Goal: Information Seeking & Learning: Learn about a topic

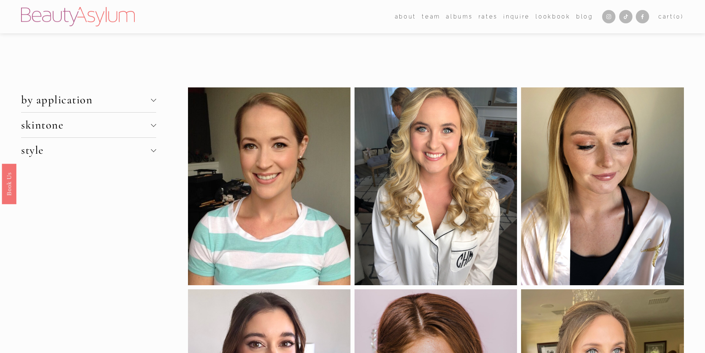
click at [101, 151] on span "style" at bounding box center [86, 150] width 130 height 14
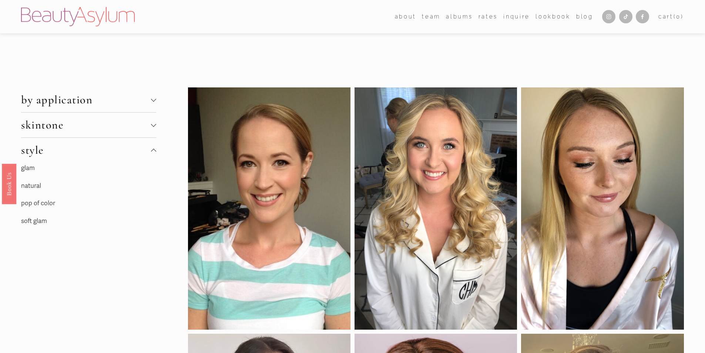
click at [38, 221] on link "soft glam" at bounding box center [34, 221] width 26 height 8
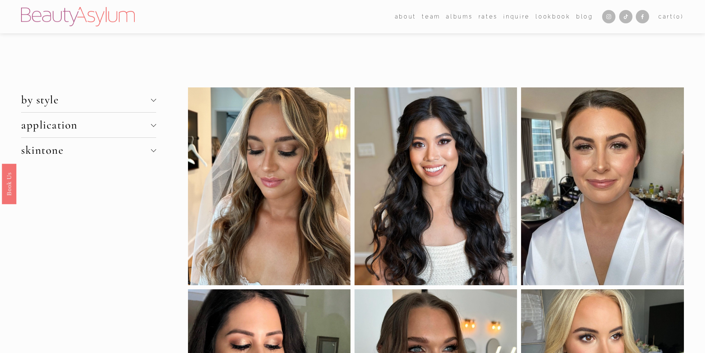
click at [89, 106] on span "by style" at bounding box center [86, 100] width 130 height 14
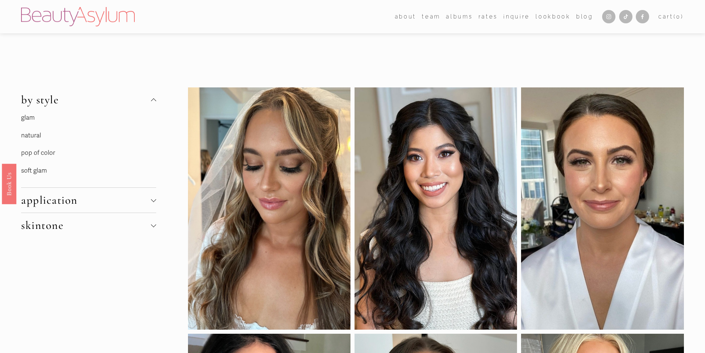
click at [28, 171] on link "soft glam" at bounding box center [34, 171] width 26 height 8
click at [64, 103] on span "by style" at bounding box center [86, 100] width 130 height 14
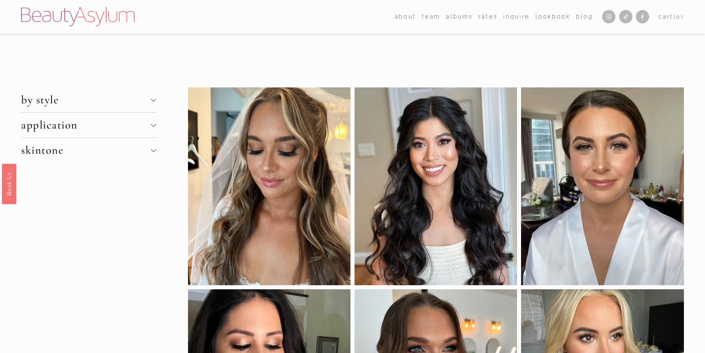
click at [152, 100] on div at bounding box center [153, 98] width 5 height 5
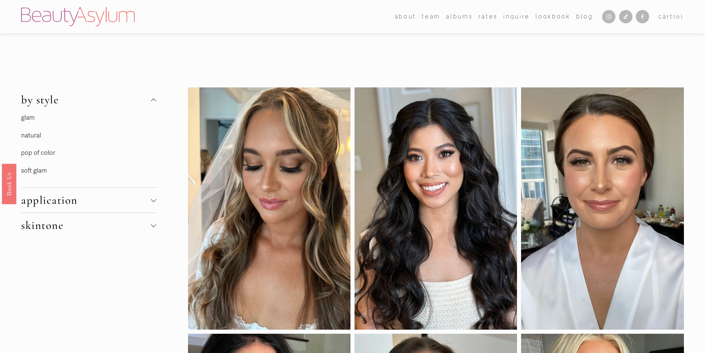
click at [51, 153] on link "pop of color" at bounding box center [38, 153] width 34 height 8
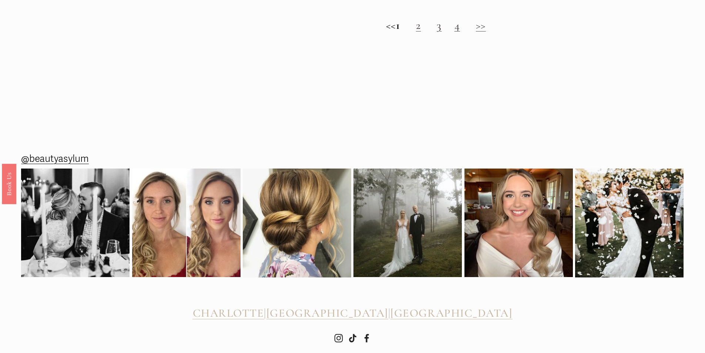
scroll to position [1036, 0]
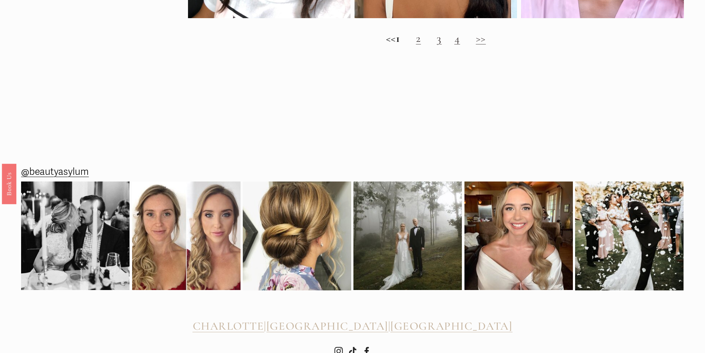
click at [421, 45] on link "2" at bounding box center [418, 38] width 5 height 14
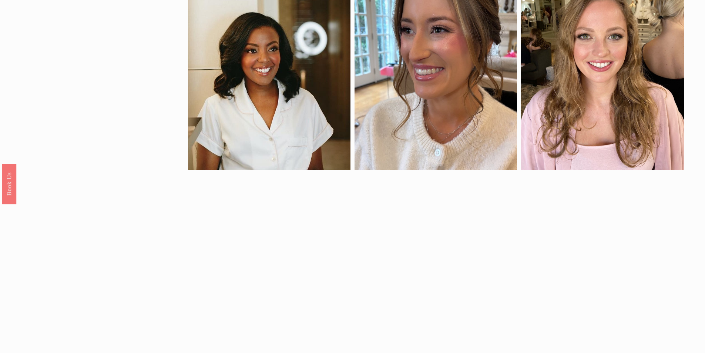
scroll to position [666, 0]
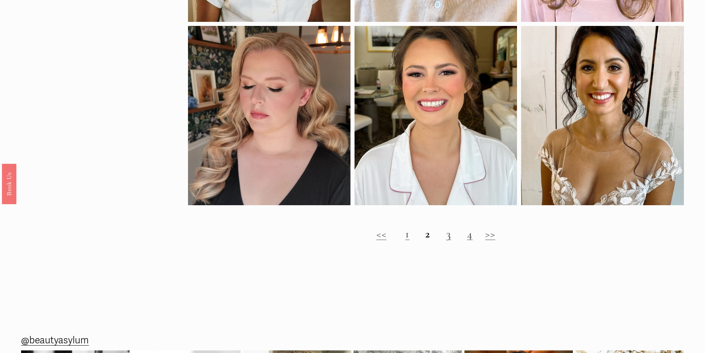
click at [449, 241] on link "3" at bounding box center [448, 234] width 5 height 14
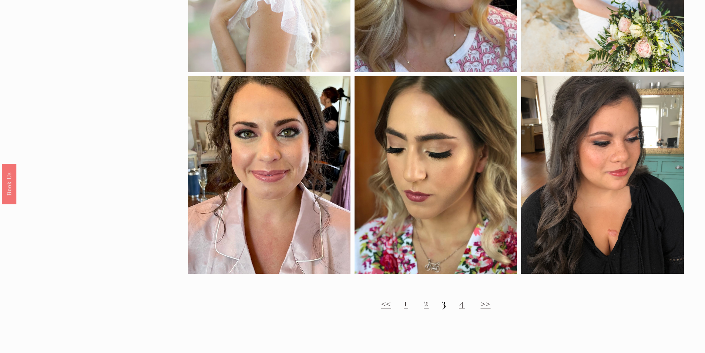
scroll to position [851, 0]
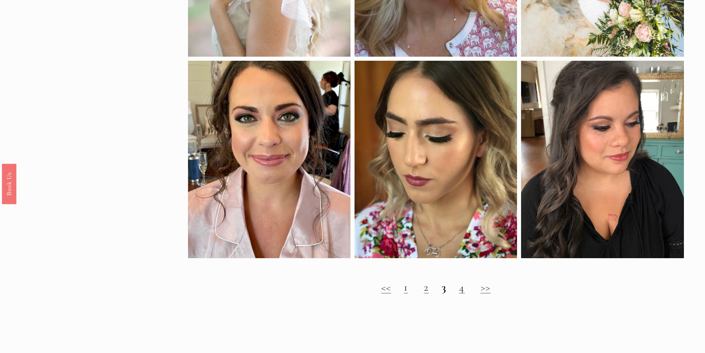
click at [464, 294] on link "4" at bounding box center [462, 287] width 6 height 14
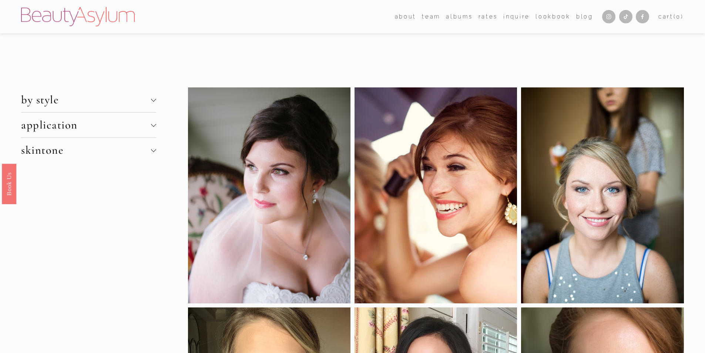
click at [153, 101] on div at bounding box center [153, 98] width 5 height 5
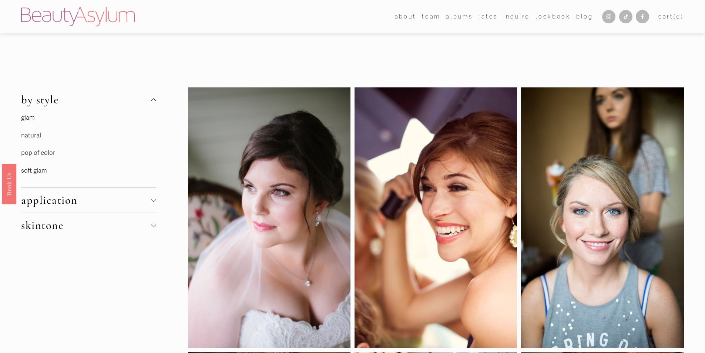
click at [26, 115] on link "glam" at bounding box center [28, 118] width 14 height 8
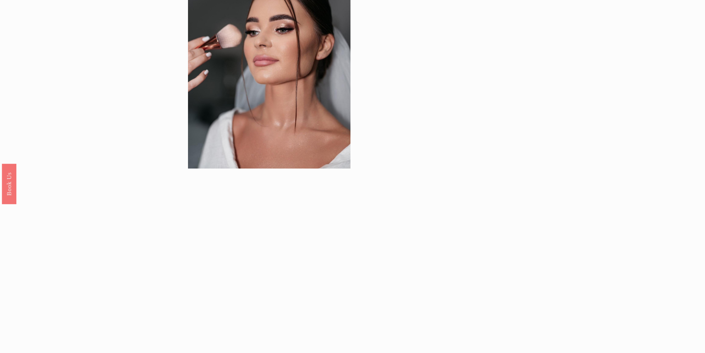
scroll to position [925, 0]
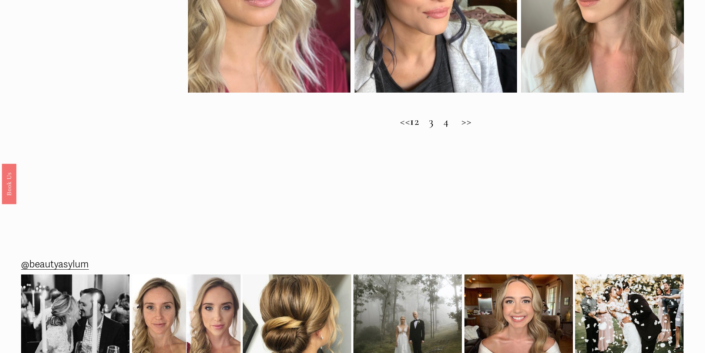
click at [427, 127] on h2 "<< 1 2 3 4 >>" at bounding box center [436, 121] width 496 height 13
click at [426, 128] on h2 "<< 1 2 3 4 >>" at bounding box center [436, 121] width 496 height 13
click at [427, 126] on h2 "<< 1 2 3 4 >>" at bounding box center [436, 121] width 496 height 13
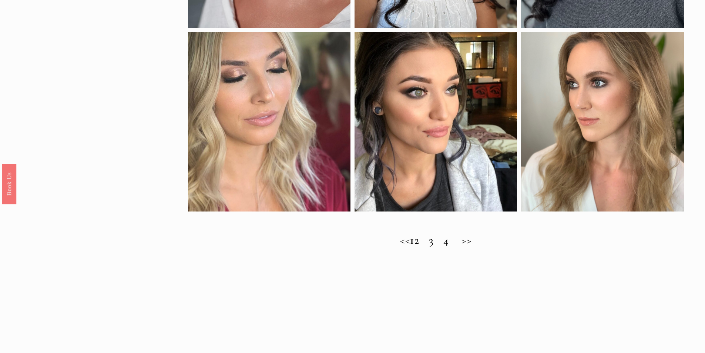
scroll to position [777, 0]
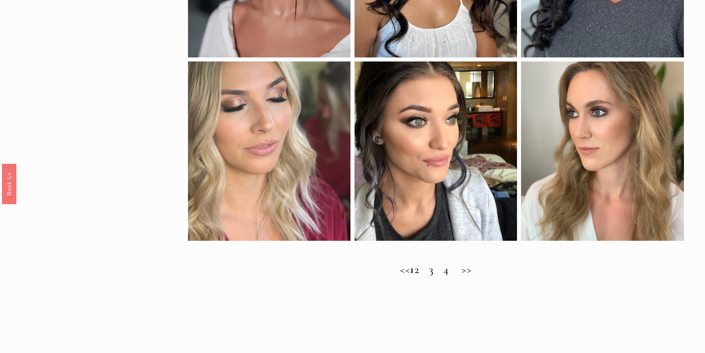
click at [426, 274] on h2 "<< 1 2 3 4 >>" at bounding box center [436, 269] width 496 height 13
click at [428, 276] on h2 "<< 1 2 3 4 >>" at bounding box center [436, 269] width 496 height 13
click at [443, 276] on h2 "<< 1 2 3 4 >>" at bounding box center [436, 269] width 496 height 13
click at [458, 276] on h2 "<< 1 2 3 4 >>" at bounding box center [436, 269] width 496 height 13
click at [412, 275] on strong "1" at bounding box center [412, 269] width 4 height 14
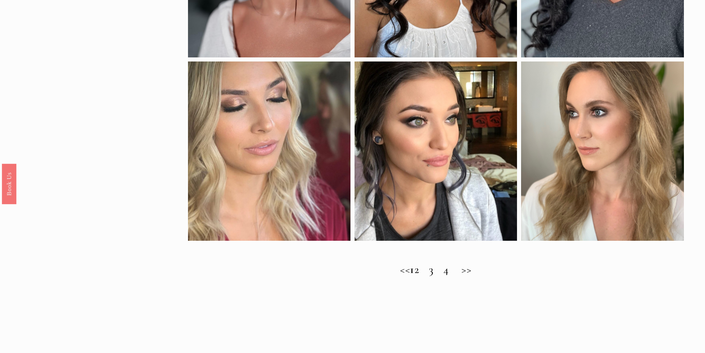
click at [479, 275] on h2 "<< 1 2 3 4 >>" at bounding box center [436, 269] width 496 height 13
click at [395, 276] on h2 "<< 1 2 3 4 >>" at bounding box center [436, 269] width 496 height 13
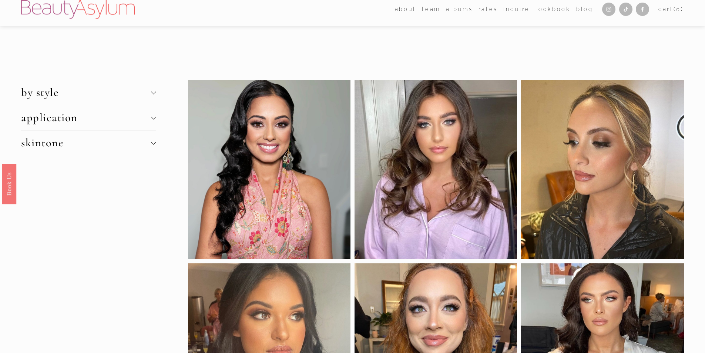
scroll to position [0, 0]
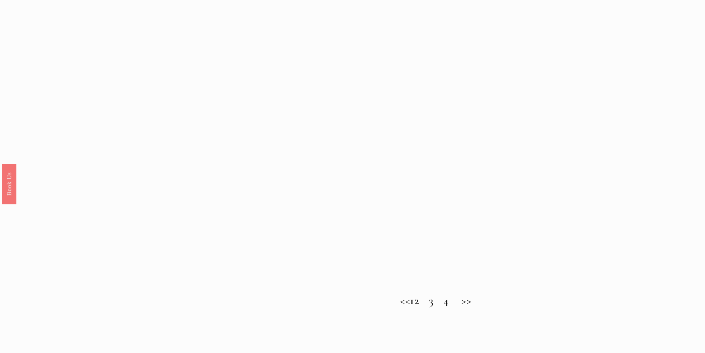
scroll to position [814, 0]
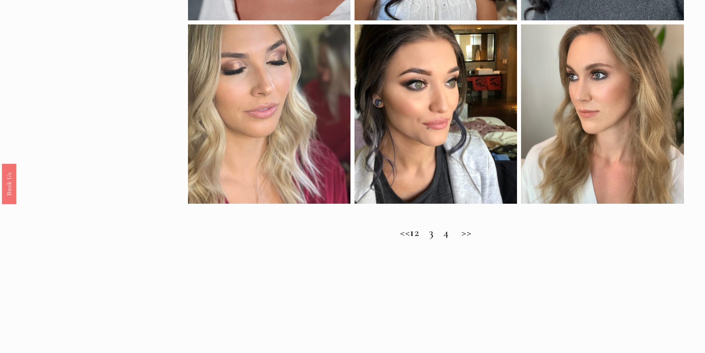
click at [428, 239] on h2 "<< 1 2 3 4 >>" at bounding box center [436, 232] width 496 height 13
click at [428, 236] on h2 "<< 1 2 3 4 >>" at bounding box center [436, 232] width 496 height 13
click at [440, 239] on h2 "<< 1 2 3 4 >>" at bounding box center [436, 232] width 496 height 13
click at [457, 239] on h2 "<< 1 2 3 4 >>" at bounding box center [436, 232] width 496 height 13
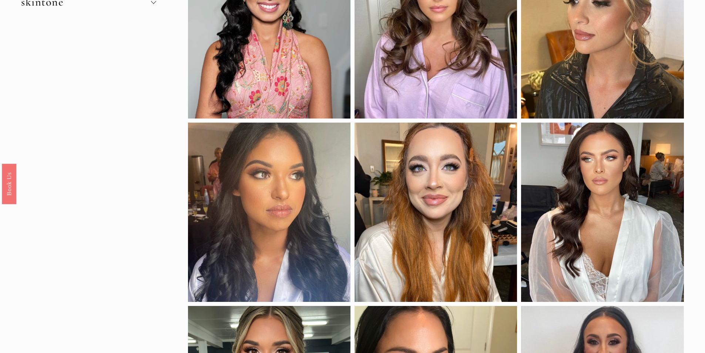
scroll to position [0, 0]
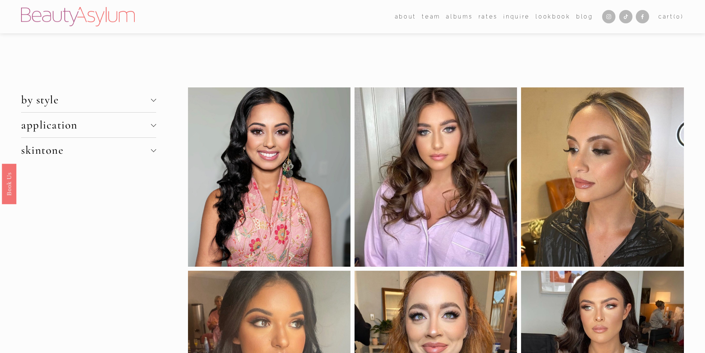
click at [93, 103] on span "by style" at bounding box center [86, 100] width 130 height 14
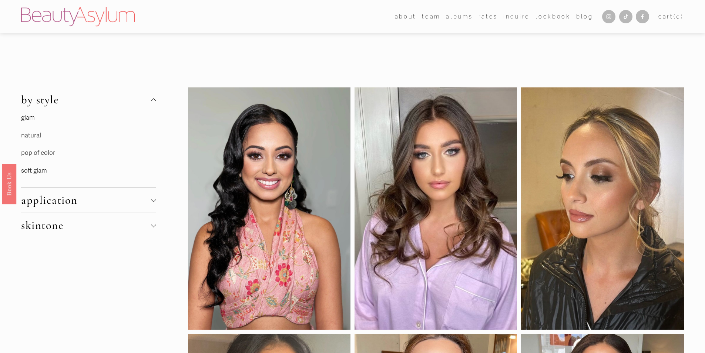
click at [35, 134] on link "natural" at bounding box center [31, 135] width 20 height 8
